Goal: Navigation & Orientation: Find specific page/section

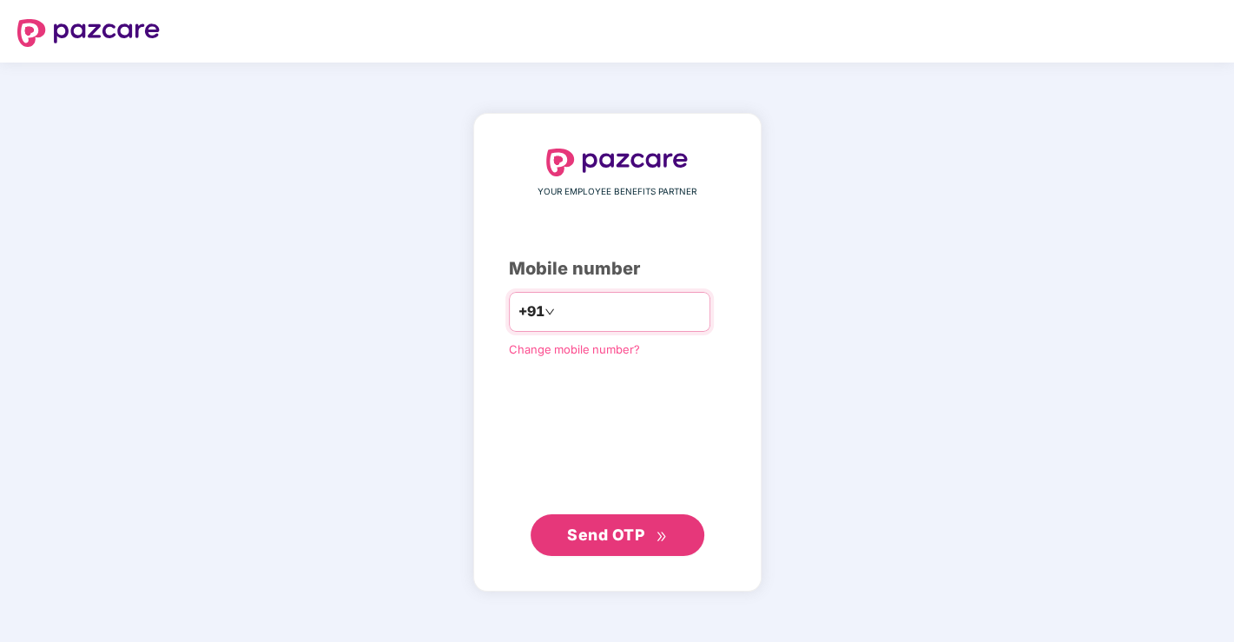
click at [597, 314] on input "number" at bounding box center [629, 312] width 142 height 28
type input "**********"
click at [643, 531] on span "Send OTP" at bounding box center [605, 533] width 77 height 18
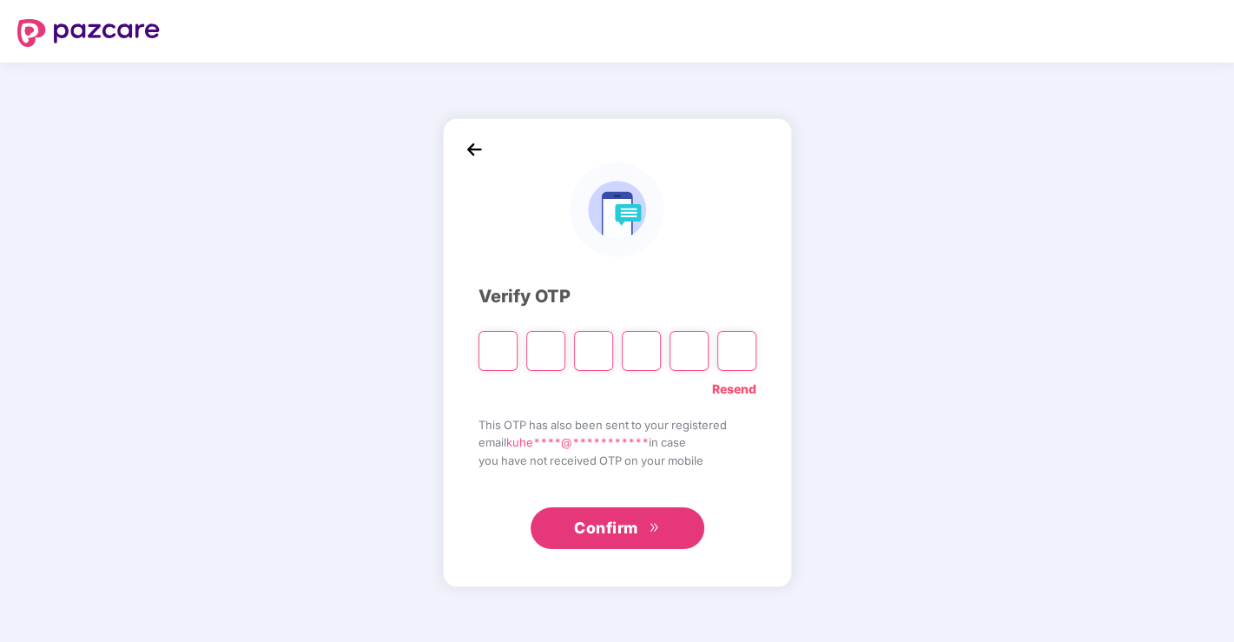
type input "*"
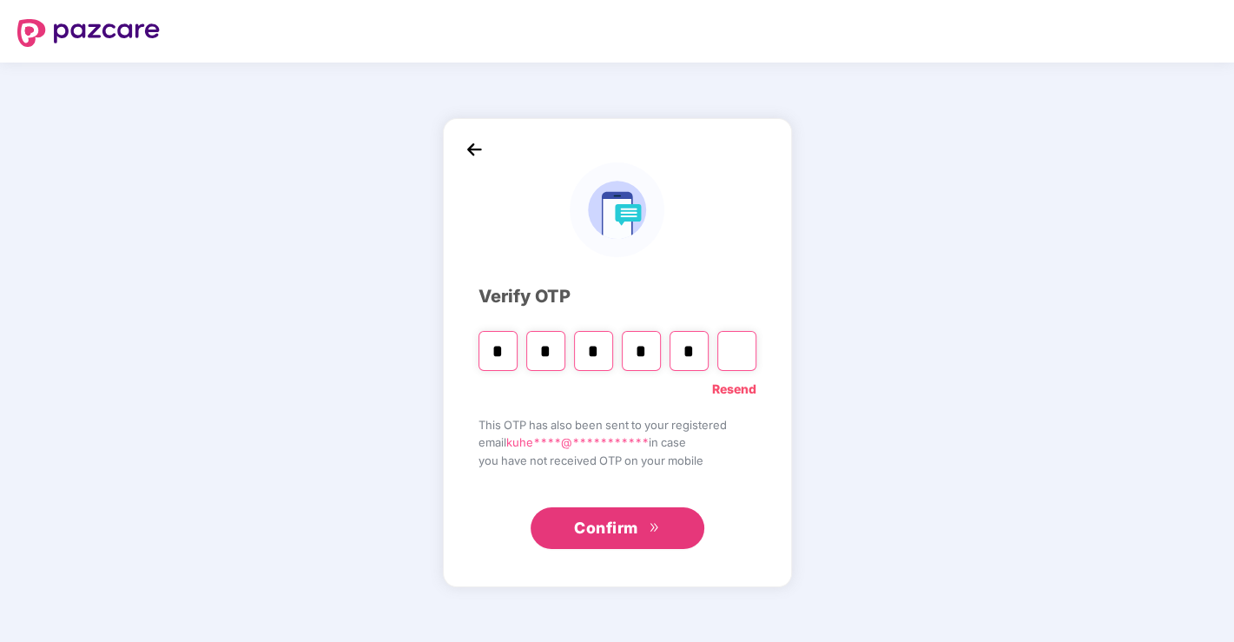
type input "*"
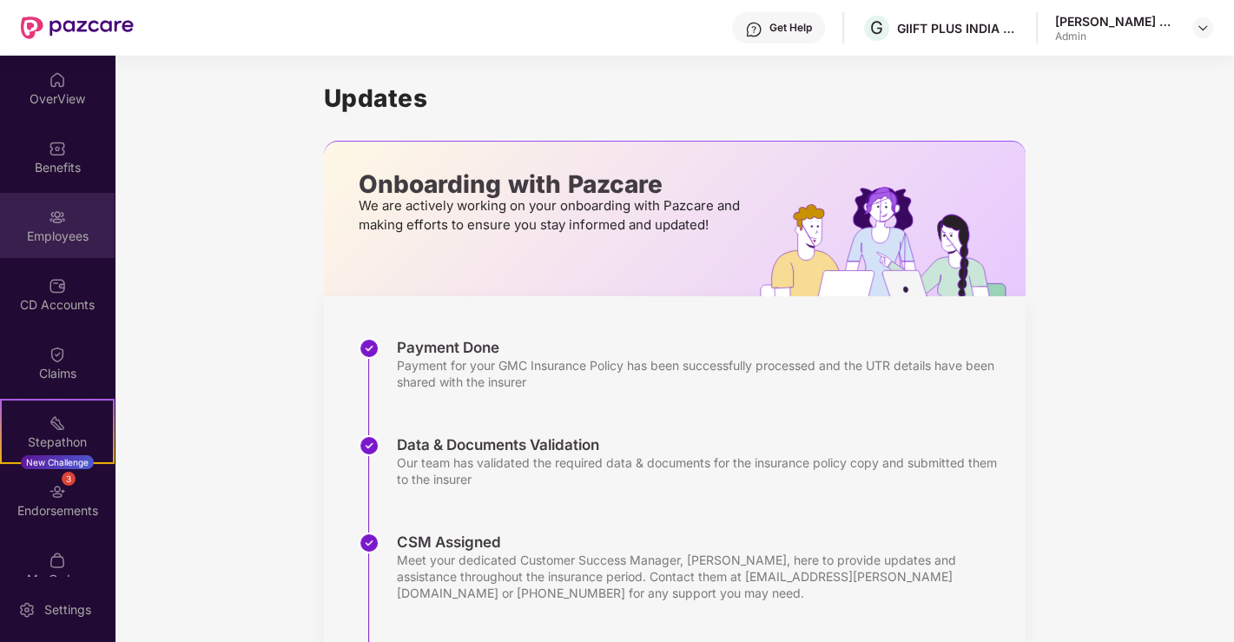
click at [59, 219] on img at bounding box center [57, 216] width 17 height 17
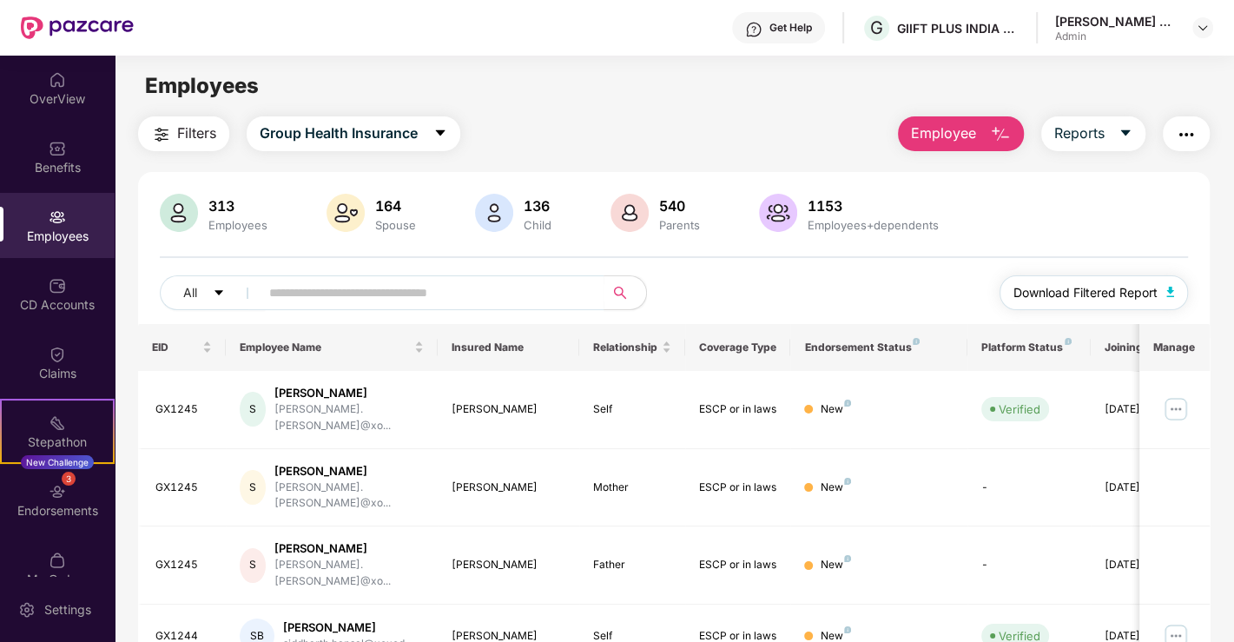
click at [1172, 290] on img "button" at bounding box center [1170, 292] width 9 height 10
